Goal: Transaction & Acquisition: Purchase product/service

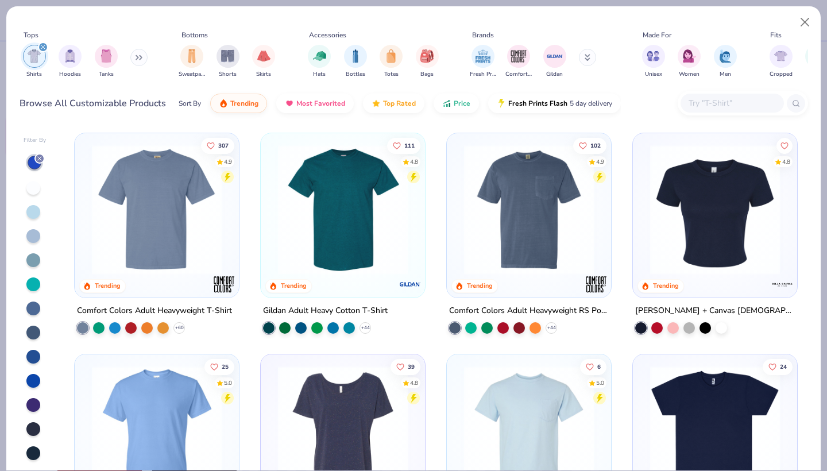
click at [34, 53] on img "filter for Shirts" at bounding box center [34, 55] width 13 height 13
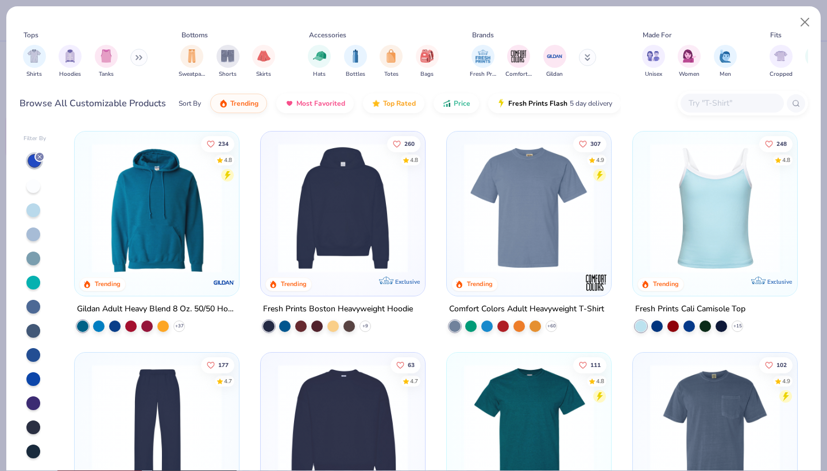
scroll to position [2, 0]
click at [30, 427] on div at bounding box center [33, 427] width 14 height 14
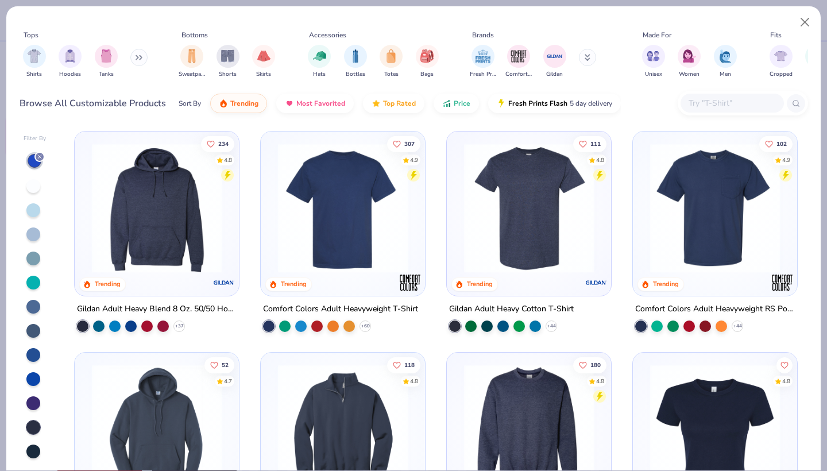
click at [588, 57] on icon at bounding box center [588, 56] width 4 height 2
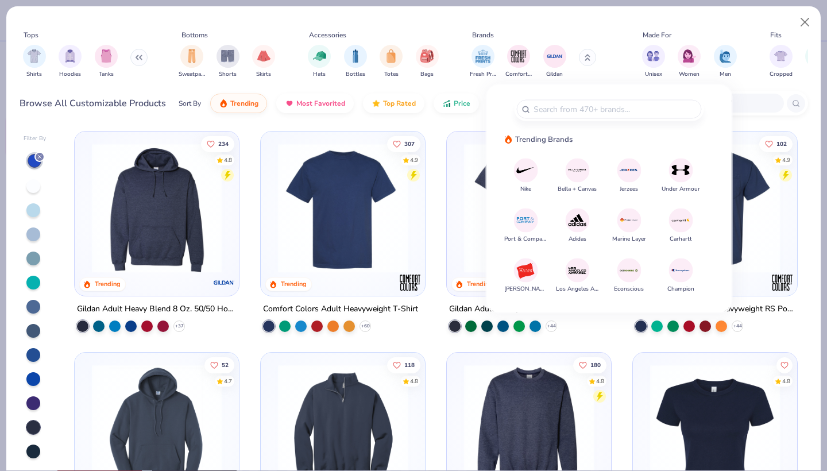
click at [574, 169] on img at bounding box center [577, 170] width 20 height 20
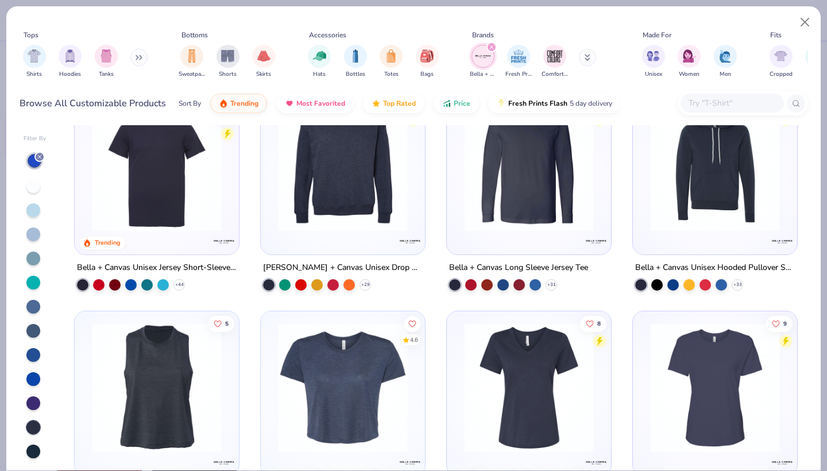
scroll to position [263, 0]
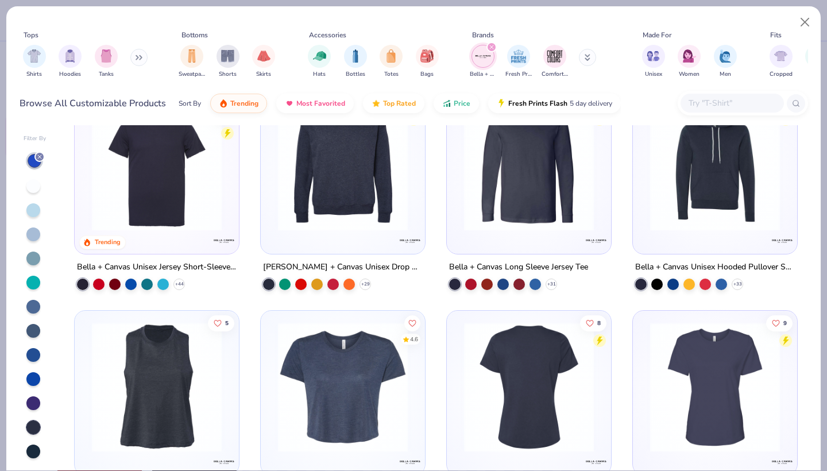
click at [537, 190] on img at bounding box center [528, 166] width 141 height 130
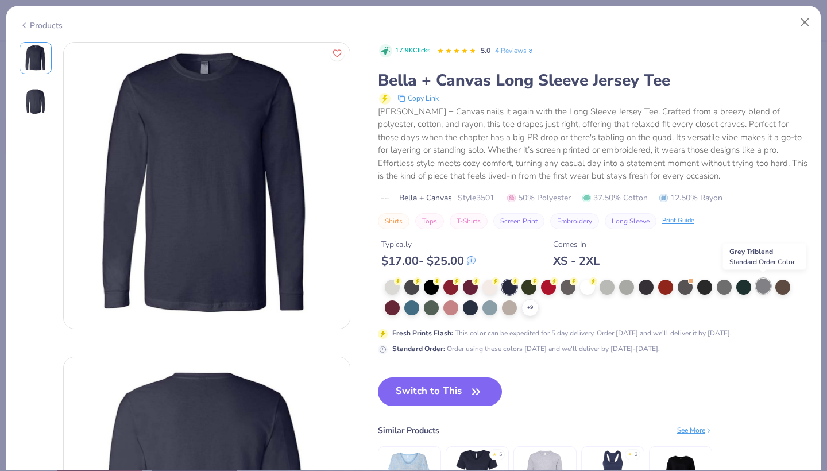
click at [761, 287] on div at bounding box center [763, 285] width 15 height 15
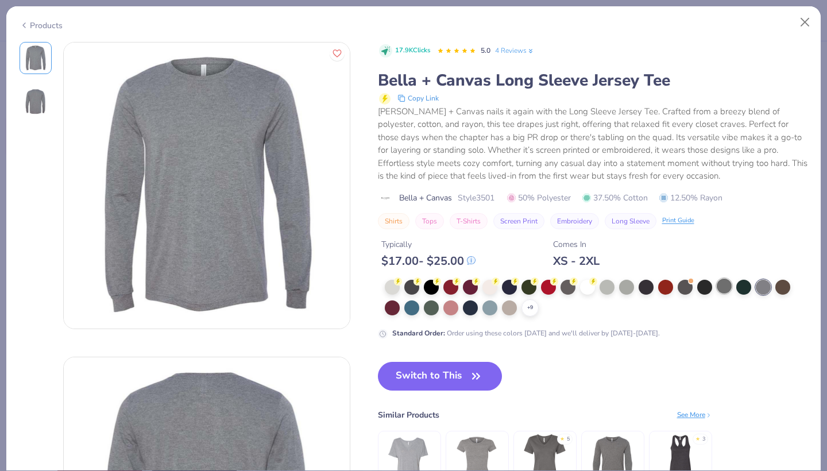
click at [726, 283] on div at bounding box center [724, 285] width 15 height 15
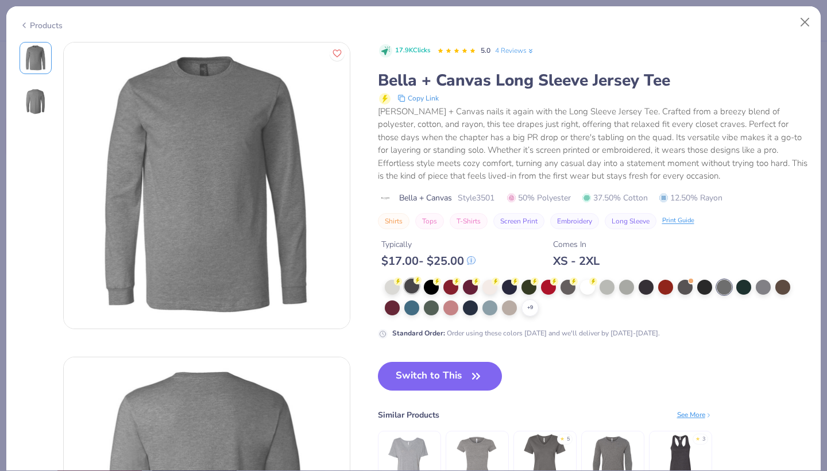
click at [410, 282] on div at bounding box center [411, 285] width 15 height 15
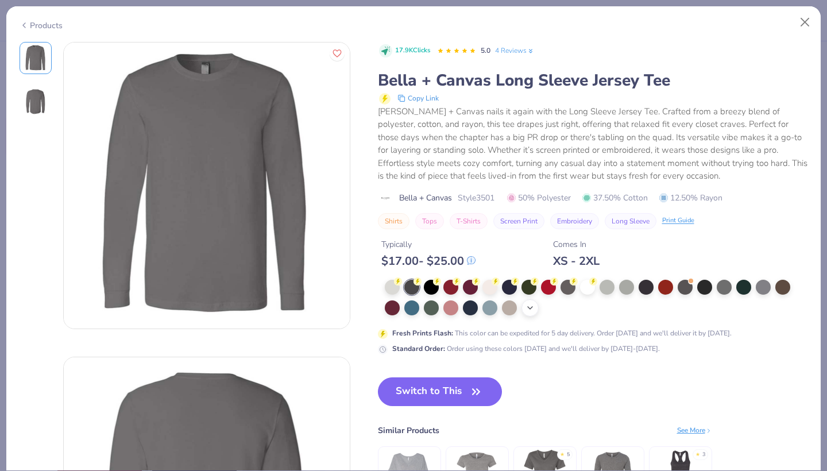
click at [529, 309] on icon at bounding box center [529, 307] width 9 height 9
click at [648, 302] on icon at bounding box center [652, 301] width 8 height 8
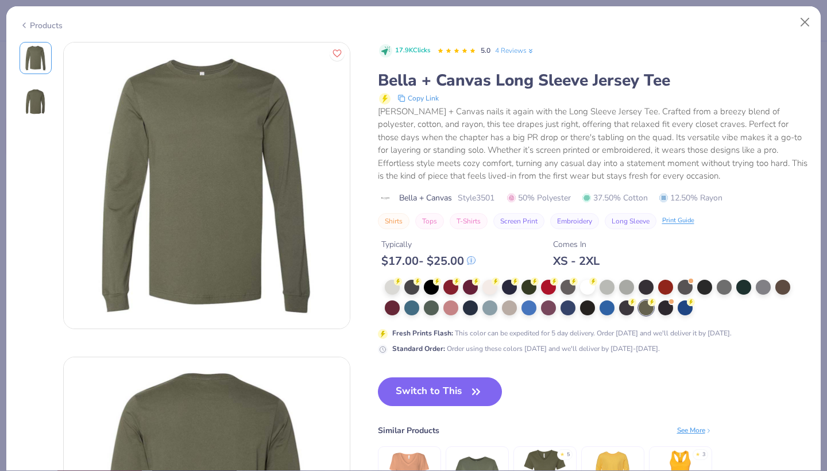
click at [616, 303] on div at bounding box center [596, 298] width 423 height 37
click at [622, 304] on div at bounding box center [626, 306] width 15 height 15
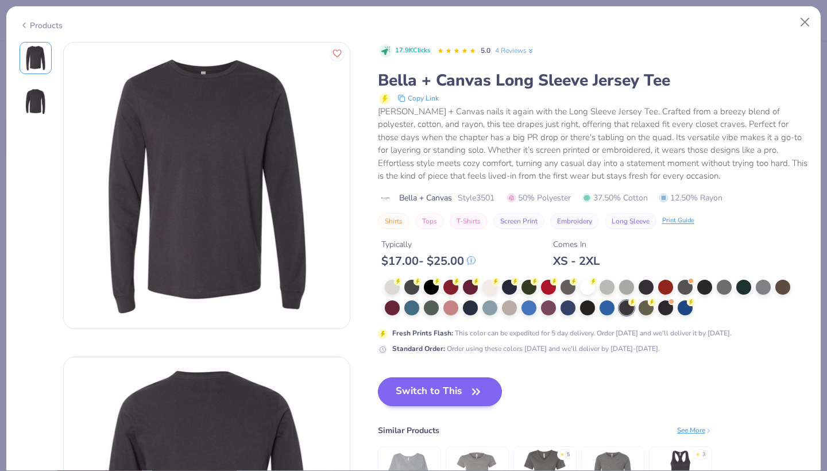
click at [412, 392] on button "Switch to This" at bounding box center [440, 391] width 125 height 29
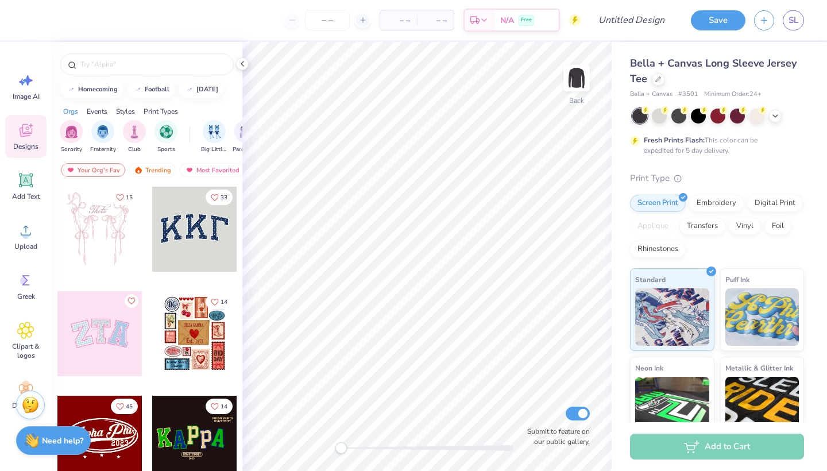
click at [804, 15] on div "Save SL" at bounding box center [754, 20] width 145 height 40
click at [794, 19] on span "SL" at bounding box center [793, 20] width 10 height 13
